Goal: Task Accomplishment & Management: Manage account settings

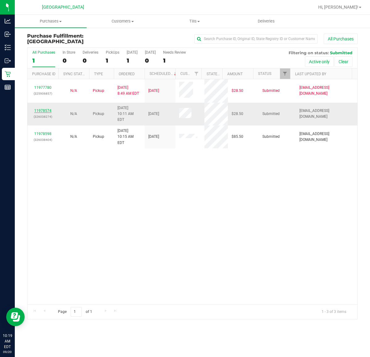
click at [45, 109] on link "11978574" at bounding box center [42, 111] width 17 height 4
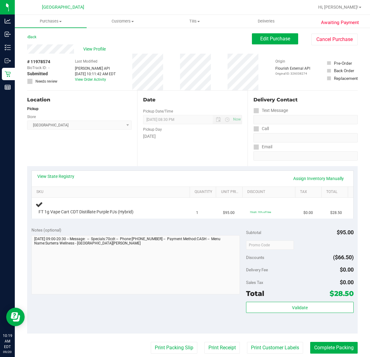
click at [6, 308] on button "Open Resource Center" at bounding box center [15, 317] width 19 height 19
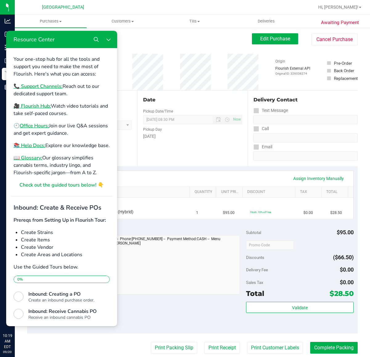
click at [155, 297] on div "Notes (optional) Subtotal $95.00 Discounts ($66.50) Delivery Fee $0.00 Sales Ta…" at bounding box center [192, 278] width 331 height 111
drag, startPoint x: 107, startPoint y: 37, endPoint x: 113, endPoint y: 69, distance: 32.4
click at [107, 37] on icon "Close Resource Center" at bounding box center [108, 39] width 5 height 5
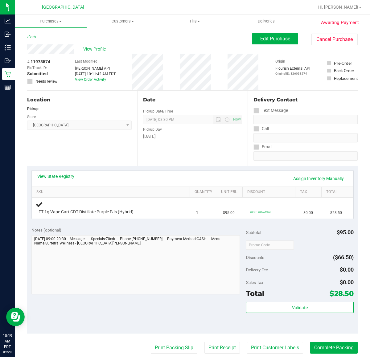
click at [107, 153] on div "Location Pickup Store [GEOGRAPHIC_DATA] WC Select Store [PERSON_NAME][GEOGRAPHI…" at bounding box center [82, 129] width 110 height 76
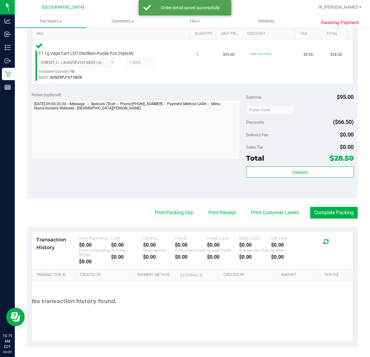
scroll to position [159, 0]
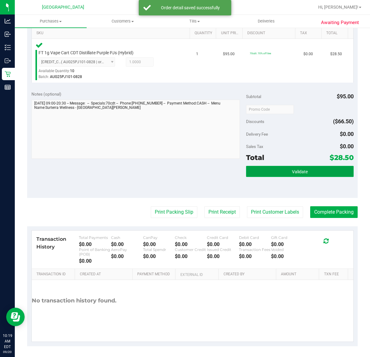
click at [292, 169] on span "Validate" at bounding box center [300, 171] width 16 height 5
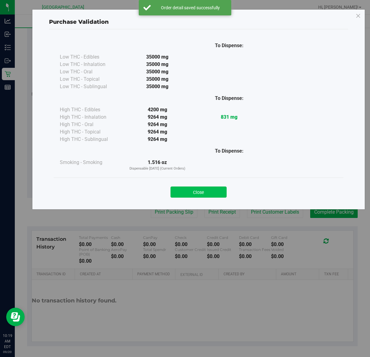
click at [220, 191] on button "Close" at bounding box center [199, 192] width 56 height 11
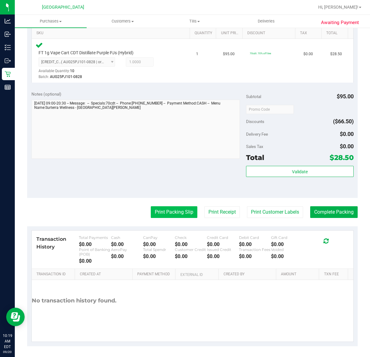
click at [177, 210] on button "Print Packing Slip" at bounding box center [174, 212] width 47 height 12
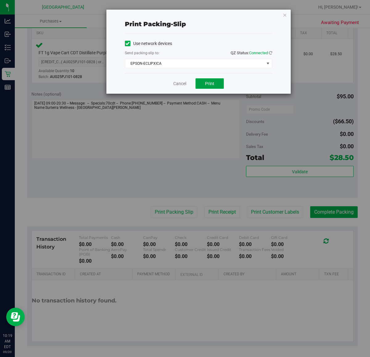
click at [207, 85] on span "Print" at bounding box center [209, 83] width 9 height 5
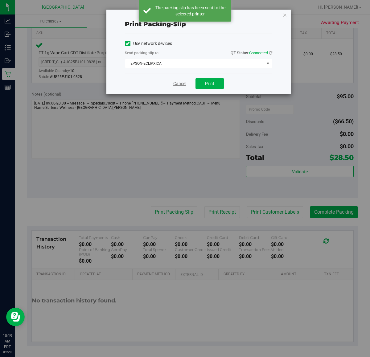
click at [179, 83] on link "Cancel" at bounding box center [179, 84] width 13 height 6
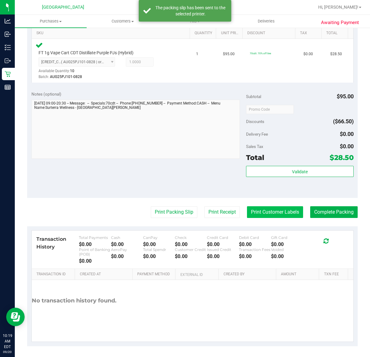
click at [262, 216] on button "Print Customer Labels" at bounding box center [275, 212] width 56 height 12
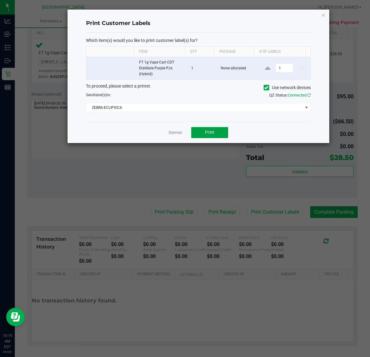
click at [213, 133] on span "Print" at bounding box center [209, 132] width 9 height 5
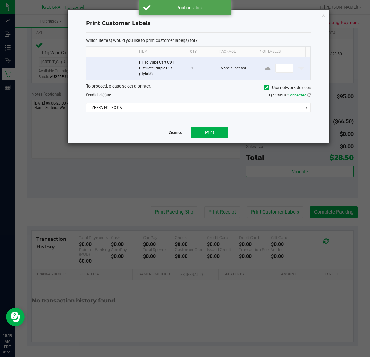
click at [173, 133] on link "Dismiss" at bounding box center [175, 132] width 13 height 5
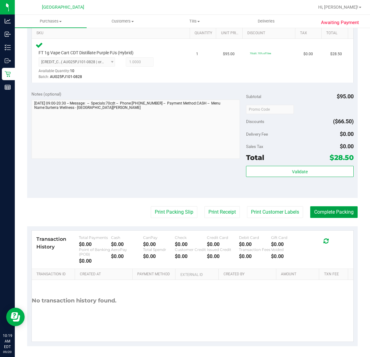
click at [332, 210] on button "Complete Packing" at bounding box center [333, 212] width 47 height 12
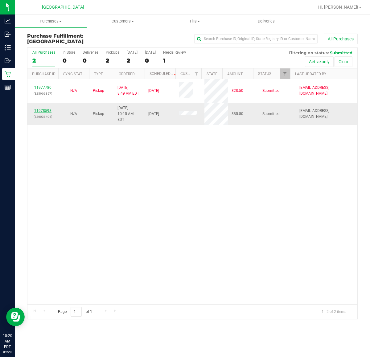
click at [47, 109] on link "11978598" at bounding box center [42, 111] width 17 height 4
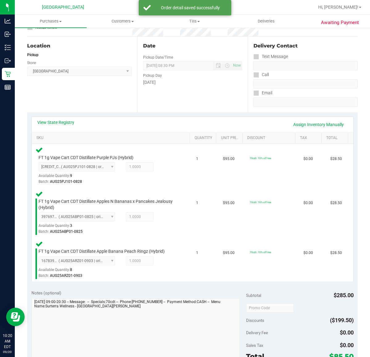
scroll to position [193, 0]
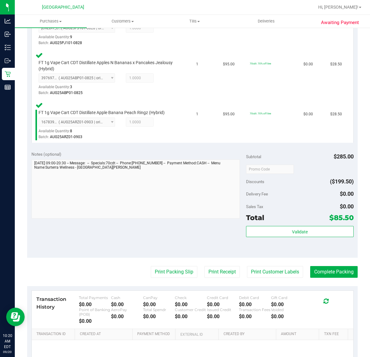
click at [284, 237] on div "Validate" at bounding box center [299, 232] width 107 height 12
click at [283, 235] on button "Validate" at bounding box center [299, 231] width 107 height 11
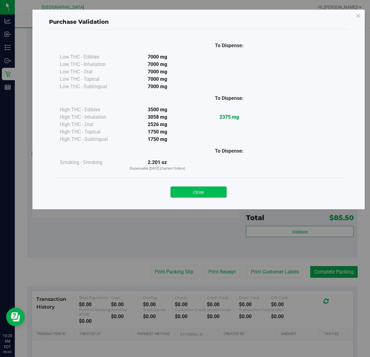
click at [204, 196] on button "Close" at bounding box center [199, 192] width 56 height 11
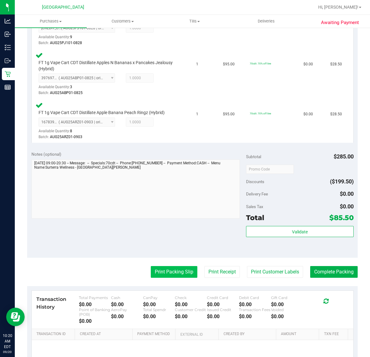
click at [172, 271] on button "Print Packing Slip" at bounding box center [174, 272] width 47 height 12
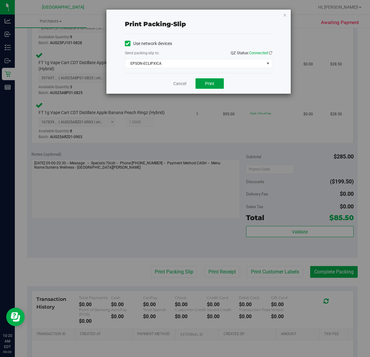
click at [205, 84] on span "Print" at bounding box center [209, 83] width 9 height 5
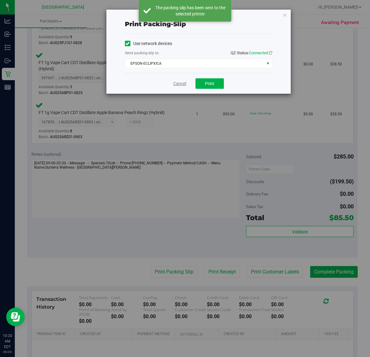
click at [181, 86] on link "Cancel" at bounding box center [179, 84] width 13 height 6
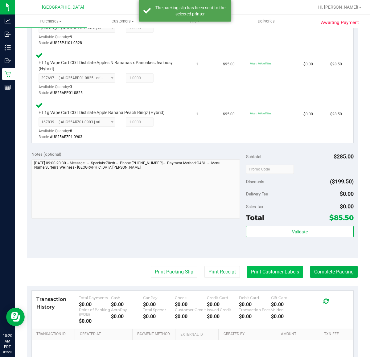
click at [273, 275] on button "Print Customer Labels" at bounding box center [275, 272] width 56 height 12
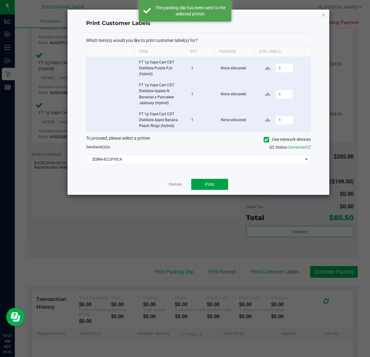
click at [220, 188] on button "Print" at bounding box center [209, 184] width 37 height 11
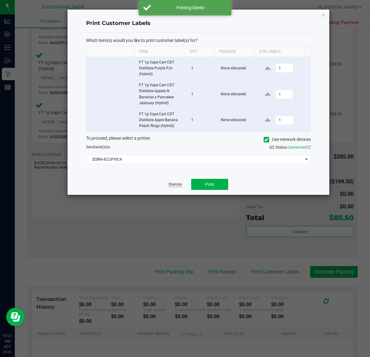
click at [176, 185] on link "Dismiss" at bounding box center [175, 184] width 13 height 5
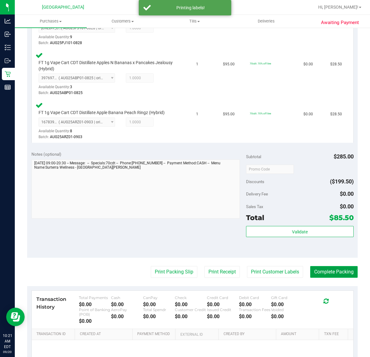
click at [335, 274] on button "Complete Packing" at bounding box center [333, 272] width 47 height 12
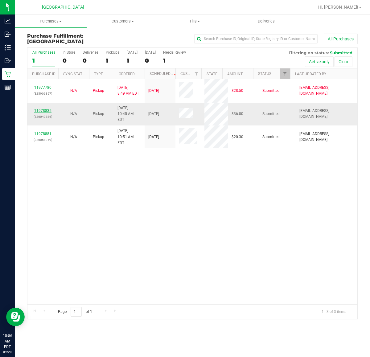
click at [50, 109] on link "11978835" at bounding box center [42, 111] width 17 height 4
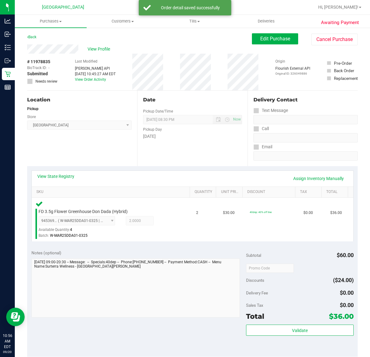
scroll to position [154, 0]
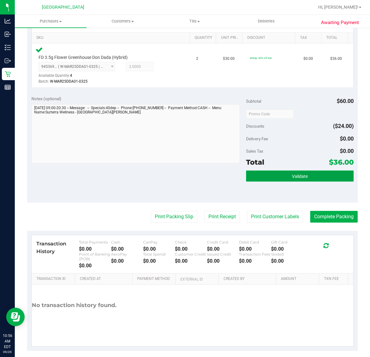
click at [292, 176] on span "Validate" at bounding box center [300, 176] width 16 height 5
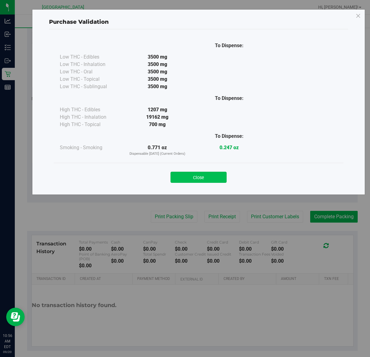
click at [199, 178] on button "Close" at bounding box center [199, 177] width 56 height 11
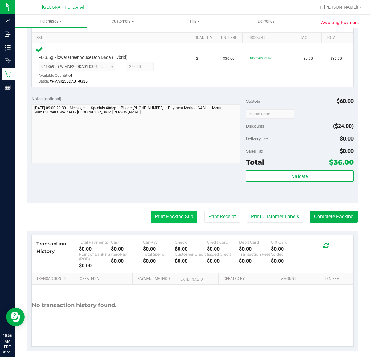
click at [179, 217] on button "Print Packing Slip" at bounding box center [174, 217] width 47 height 12
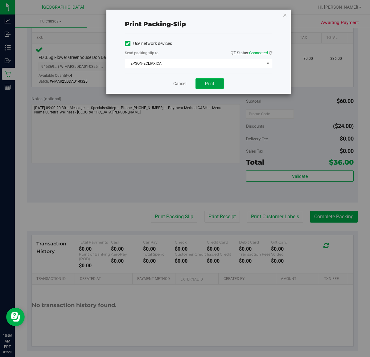
click at [208, 84] on span "Print" at bounding box center [209, 83] width 9 height 5
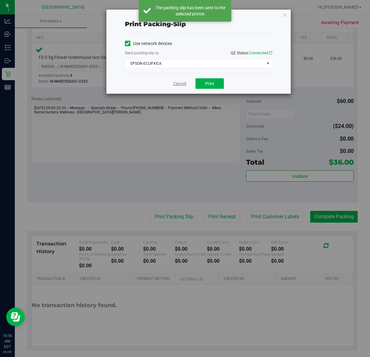
click at [181, 85] on link "Cancel" at bounding box center [179, 84] width 13 height 6
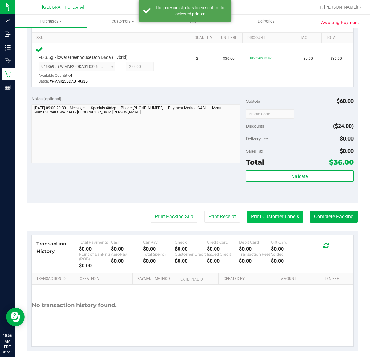
click at [280, 217] on button "Print Customer Labels" at bounding box center [275, 217] width 56 height 12
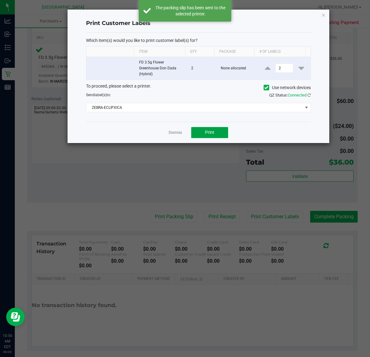
click at [211, 129] on button "Print" at bounding box center [209, 132] width 37 height 11
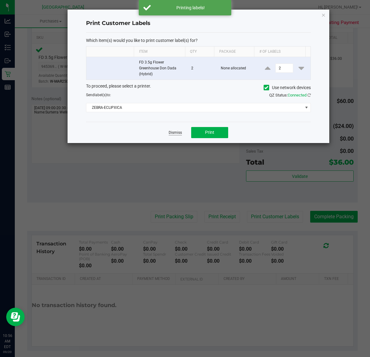
click at [171, 133] on link "Dismiss" at bounding box center [175, 132] width 13 height 5
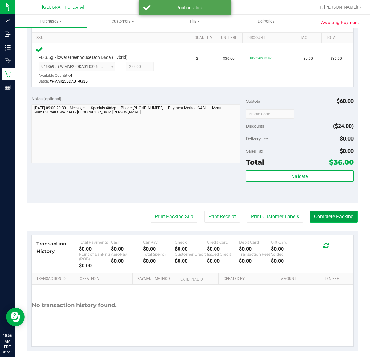
click at [333, 217] on button "Complete Packing" at bounding box center [333, 217] width 47 height 12
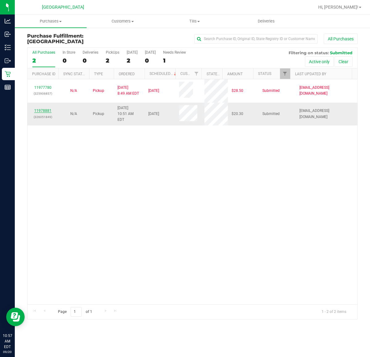
click at [41, 112] on link "11978881" at bounding box center [42, 111] width 17 height 4
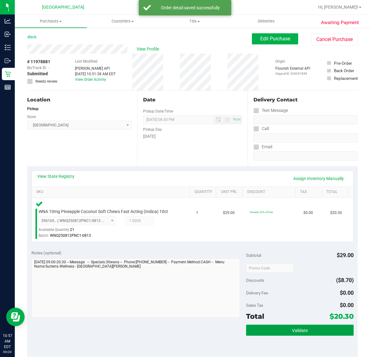
click at [292, 332] on span "Validate" at bounding box center [300, 330] width 16 height 5
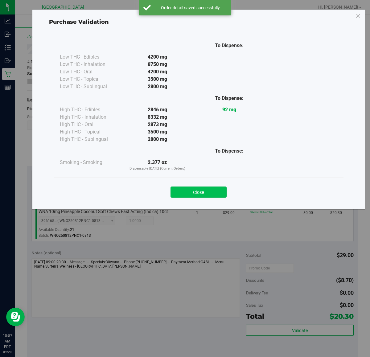
click at [202, 189] on button "Close" at bounding box center [199, 192] width 56 height 11
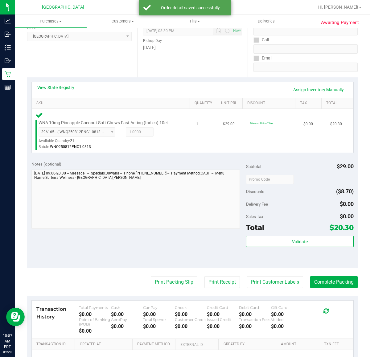
scroll to position [154, 0]
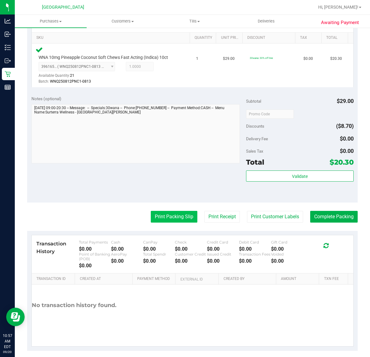
click at [173, 220] on button "Print Packing Slip" at bounding box center [174, 217] width 47 height 12
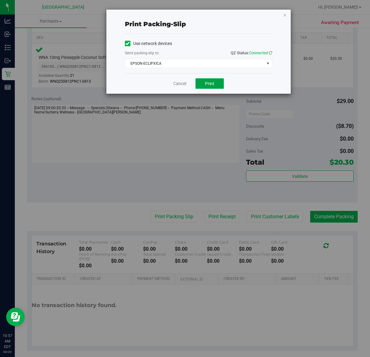
click at [207, 86] on span "Print" at bounding box center [209, 83] width 9 height 5
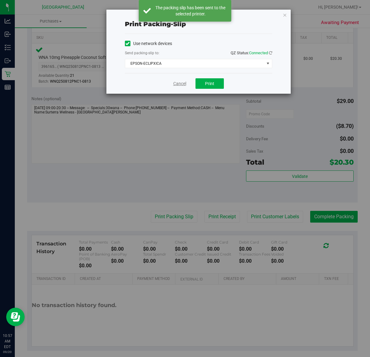
click at [181, 85] on link "Cancel" at bounding box center [179, 84] width 13 height 6
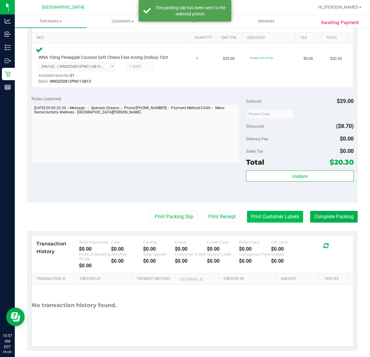
click at [265, 219] on button "Print Customer Labels" at bounding box center [275, 217] width 56 height 12
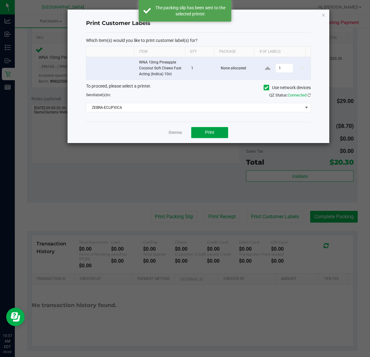
click at [220, 131] on button "Print" at bounding box center [209, 132] width 37 height 11
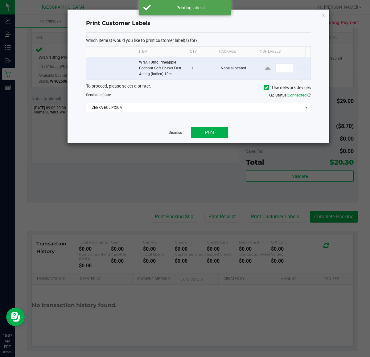
click at [175, 132] on link "Dismiss" at bounding box center [175, 132] width 13 height 5
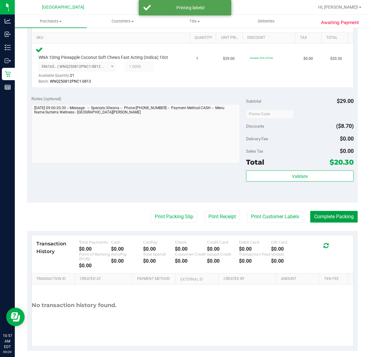
click at [316, 218] on button "Complete Packing" at bounding box center [333, 217] width 47 height 12
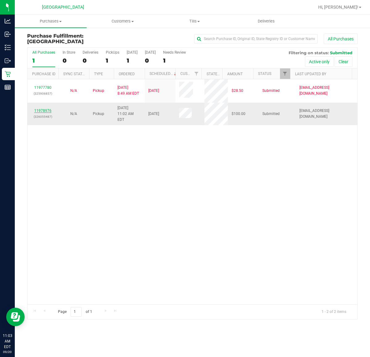
click at [46, 110] on link "11978976" at bounding box center [42, 111] width 17 height 4
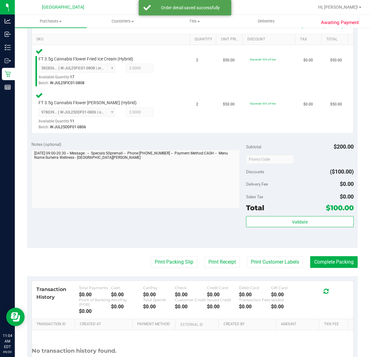
scroll to position [154, 0]
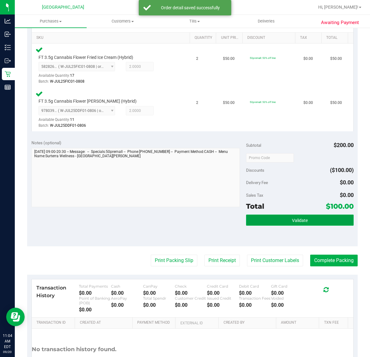
click at [293, 220] on span "Validate" at bounding box center [300, 220] width 16 height 5
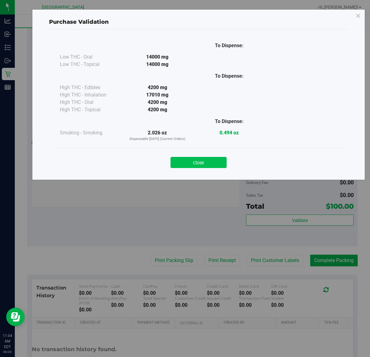
click at [213, 163] on button "Close" at bounding box center [199, 162] width 56 height 11
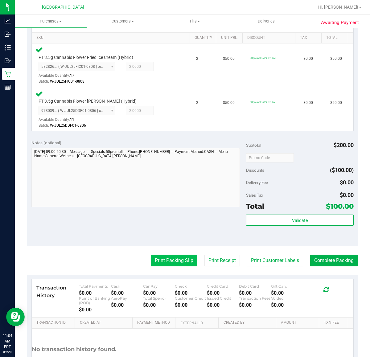
click at [170, 259] on button "Print Packing Slip" at bounding box center [174, 261] width 47 height 12
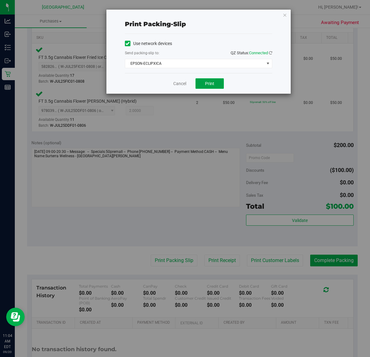
click at [206, 84] on span "Print" at bounding box center [209, 83] width 9 height 5
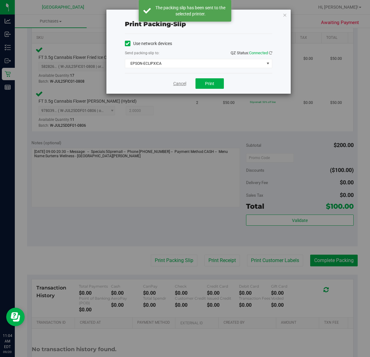
click at [177, 84] on link "Cancel" at bounding box center [179, 84] width 13 height 6
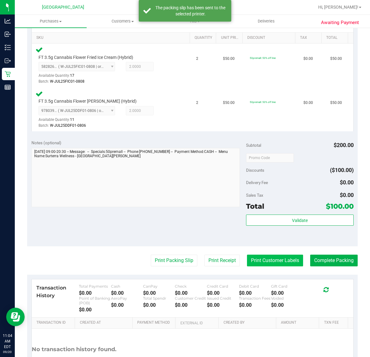
click at [252, 262] on button "Print Customer Labels" at bounding box center [275, 261] width 56 height 12
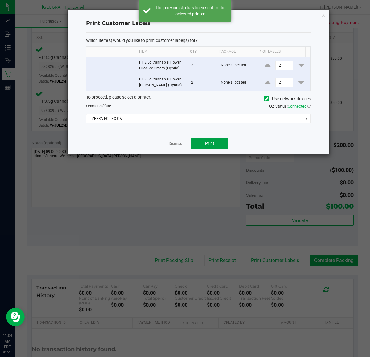
click at [213, 141] on span "Print" at bounding box center [209, 143] width 9 height 5
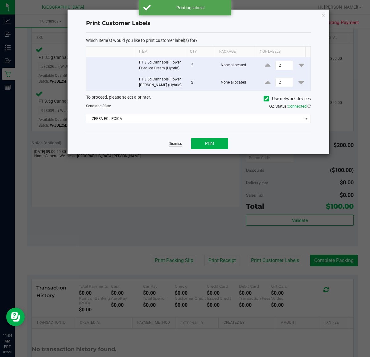
click at [174, 145] on link "Dismiss" at bounding box center [175, 143] width 13 height 5
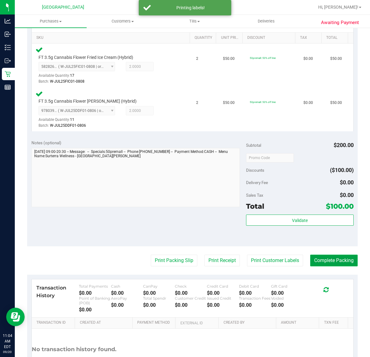
click at [321, 263] on button "Complete Packing" at bounding box center [333, 261] width 47 height 12
